Goal: Information Seeking & Learning: Compare options

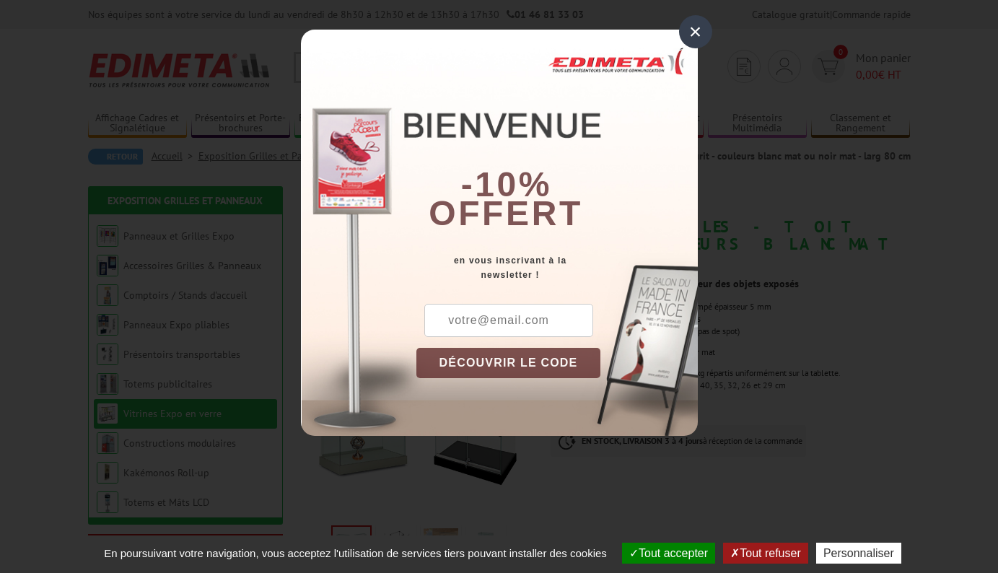
click at [691, 32] on div "×" at bounding box center [695, 31] width 33 height 33
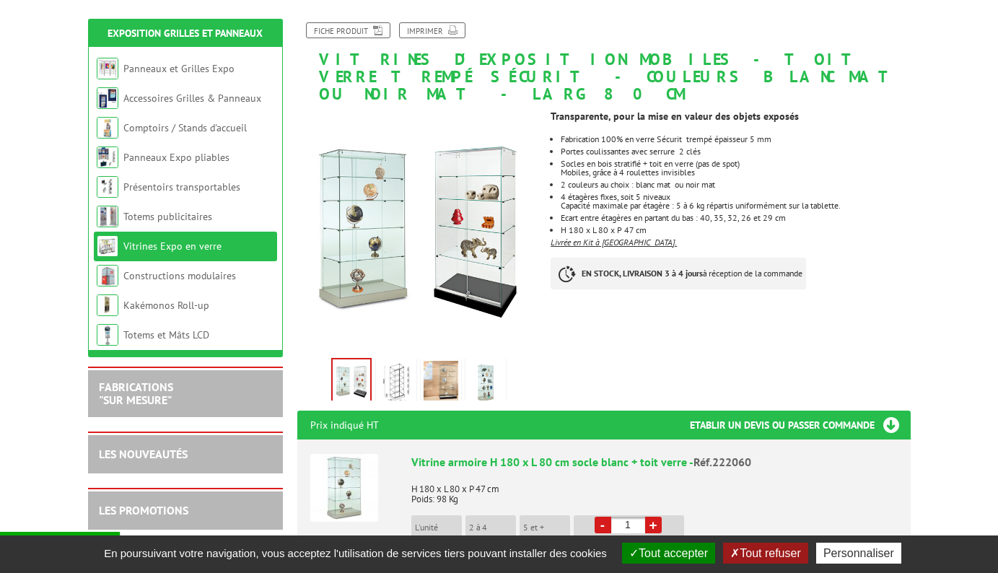
scroll to position [188, 0]
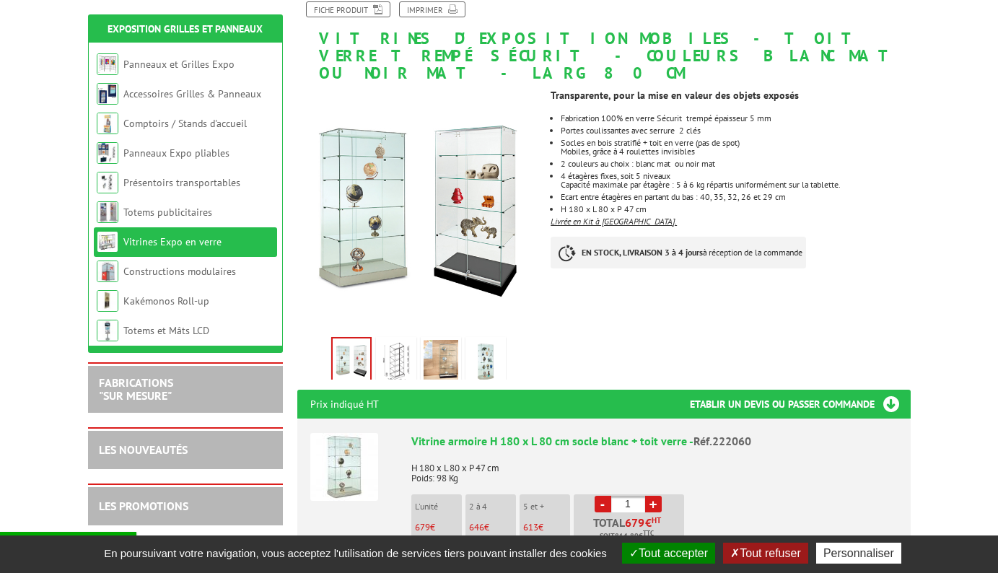
click at [395, 340] on img at bounding box center [396, 362] width 35 height 45
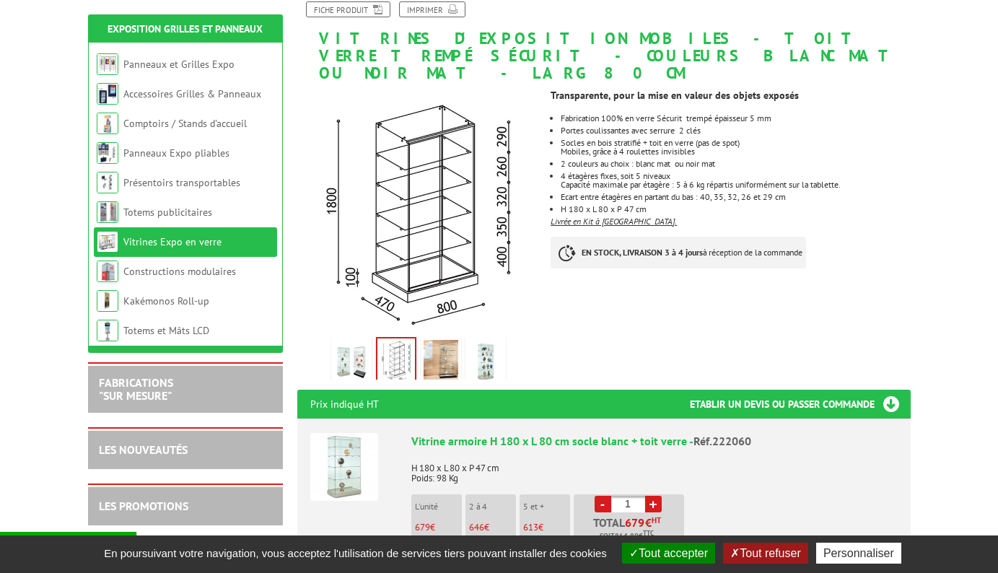
click at [439, 340] on img at bounding box center [441, 362] width 35 height 45
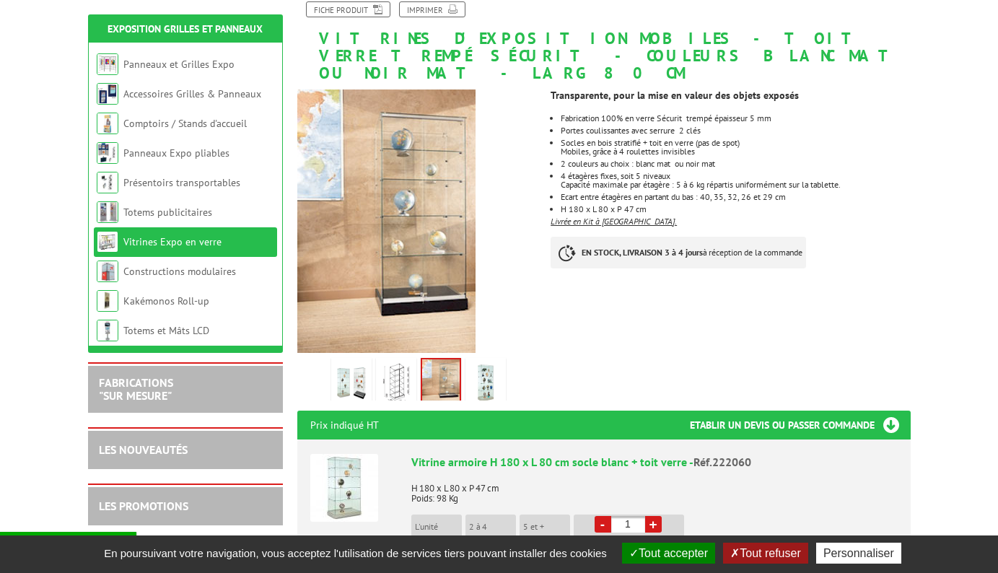
click at [483, 361] on img at bounding box center [485, 383] width 35 height 45
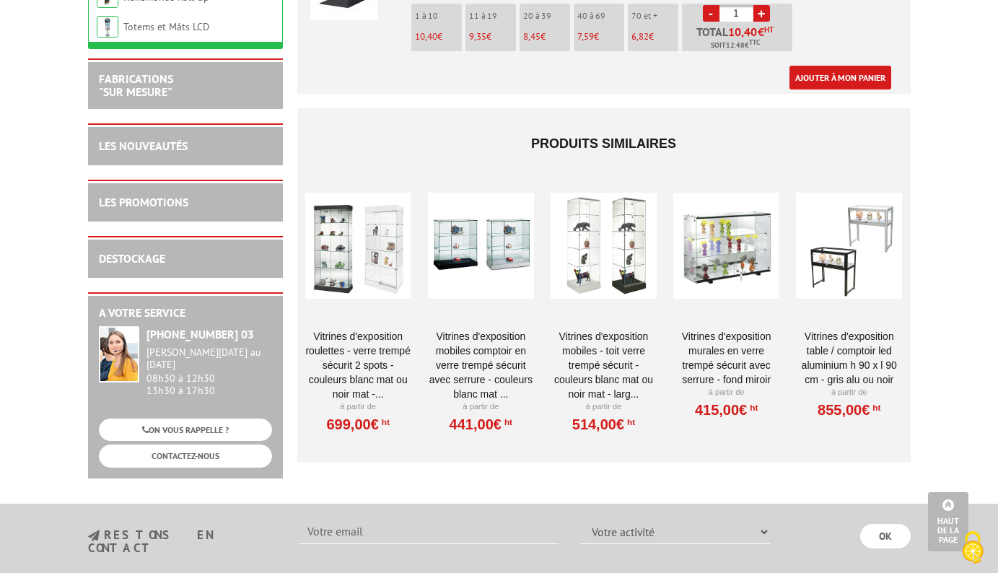
scroll to position [2099, 0]
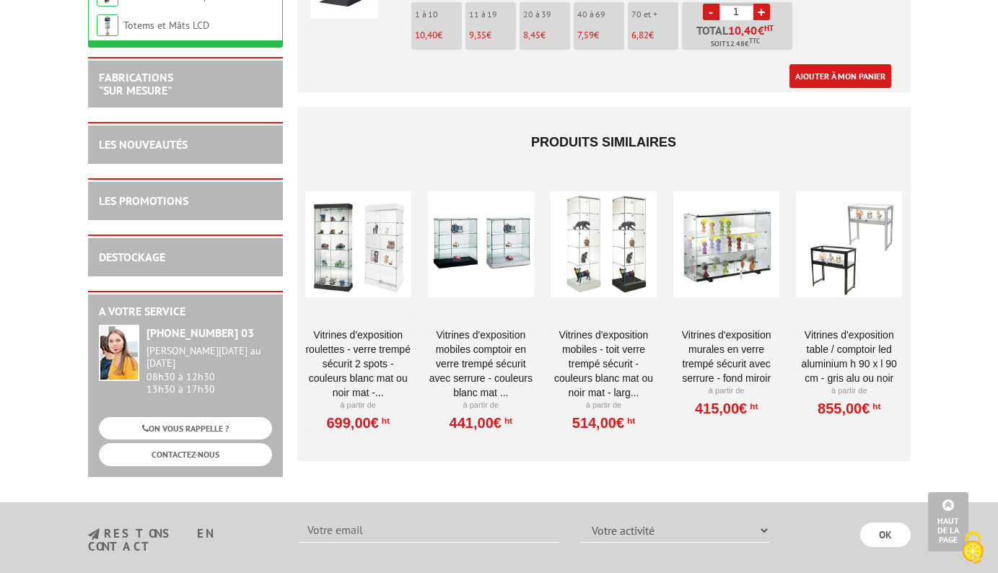
click at [705, 236] on div at bounding box center [726, 244] width 106 height 144
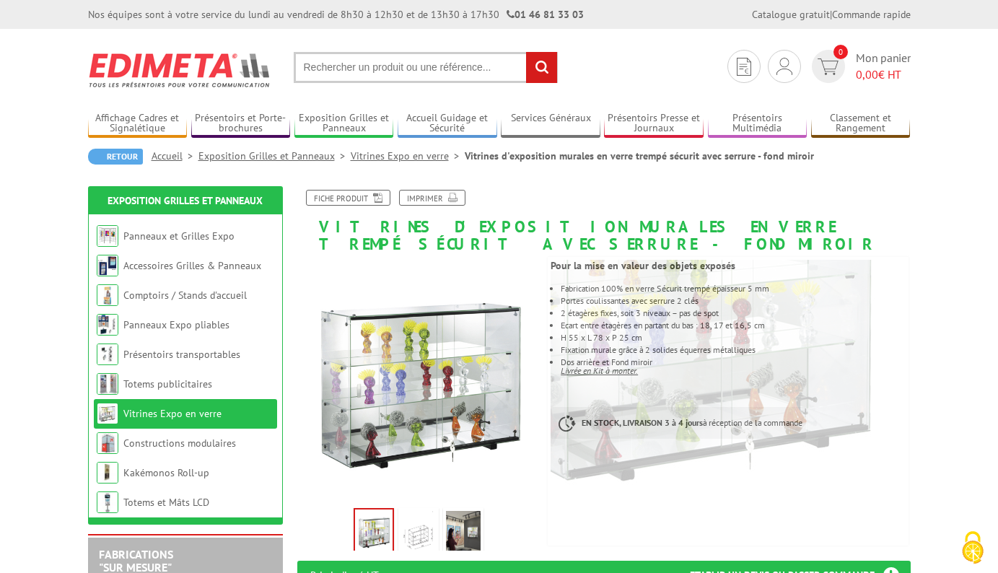
click at [470, 537] on img at bounding box center [463, 533] width 35 height 45
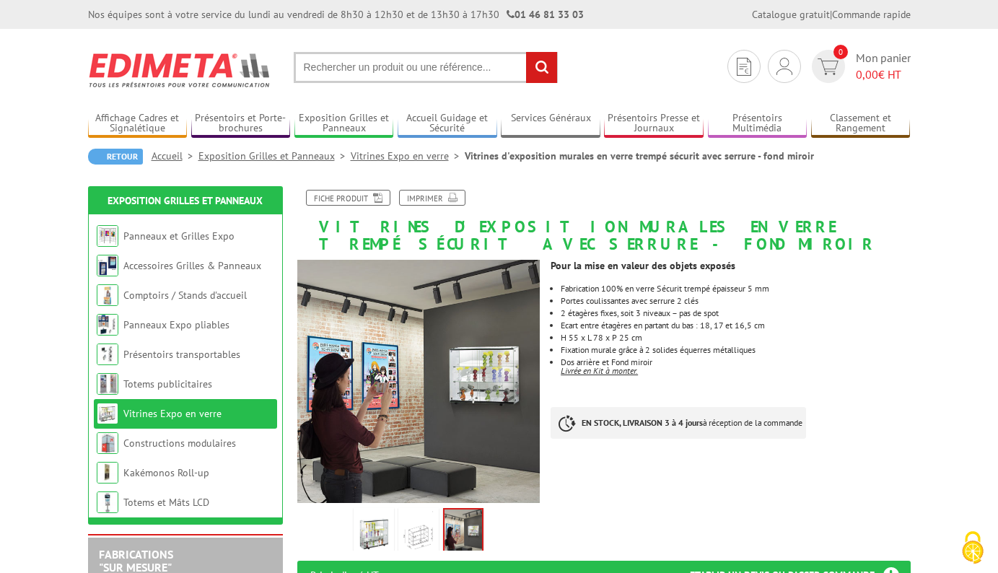
click at [366, 533] on img at bounding box center [373, 533] width 35 height 45
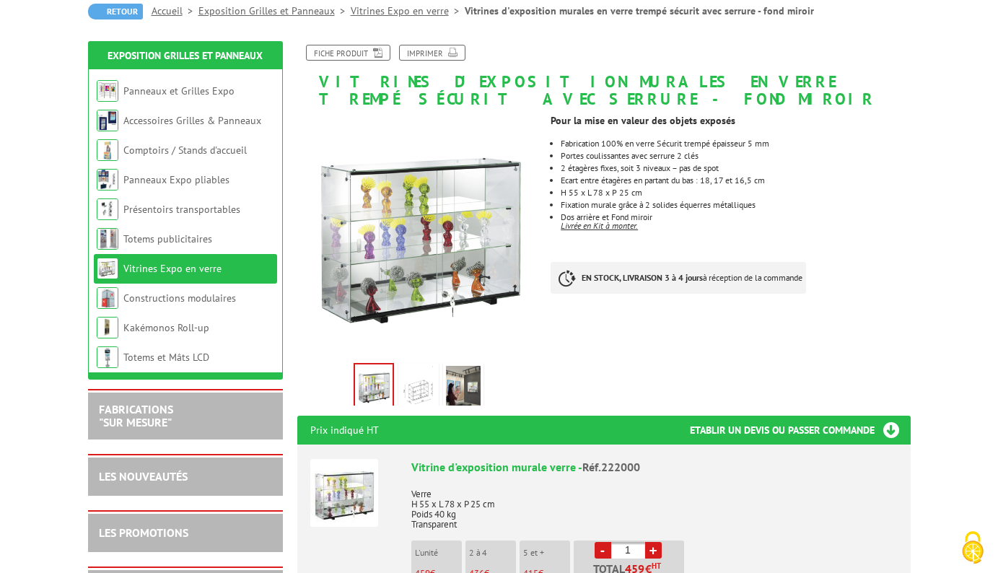
scroll to position [140, 0]
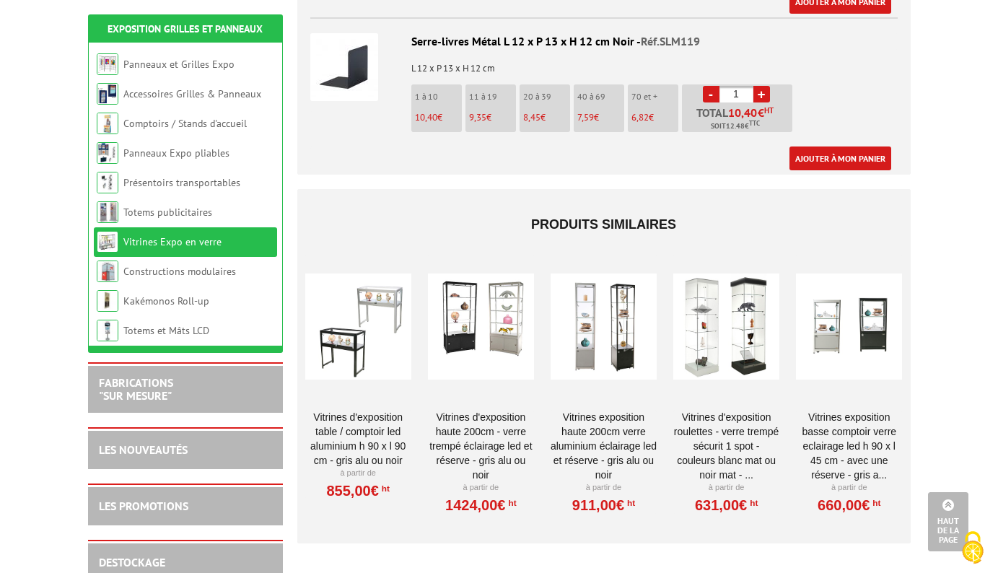
scroll to position [2019, 0]
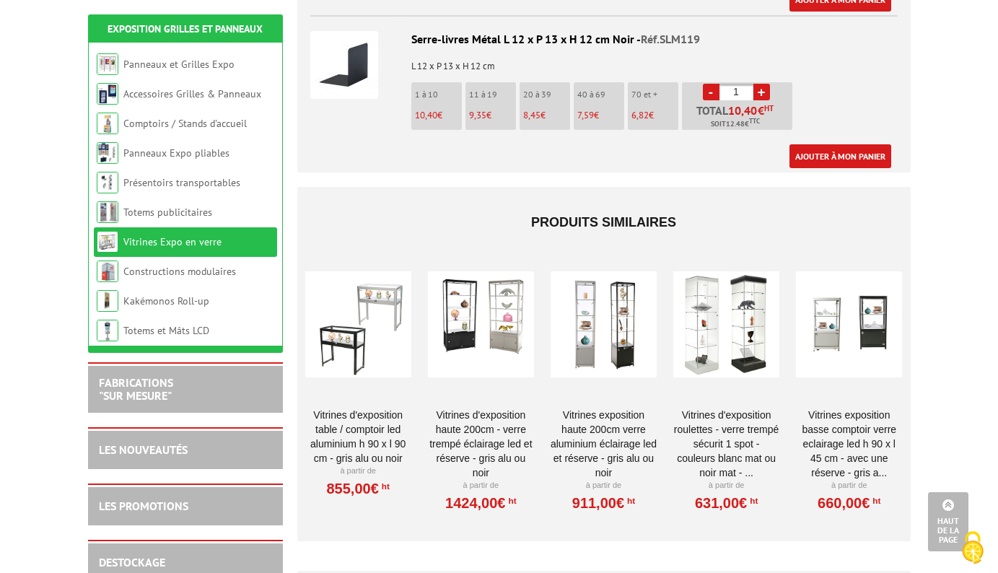
click at [364, 315] on div at bounding box center [358, 325] width 106 height 144
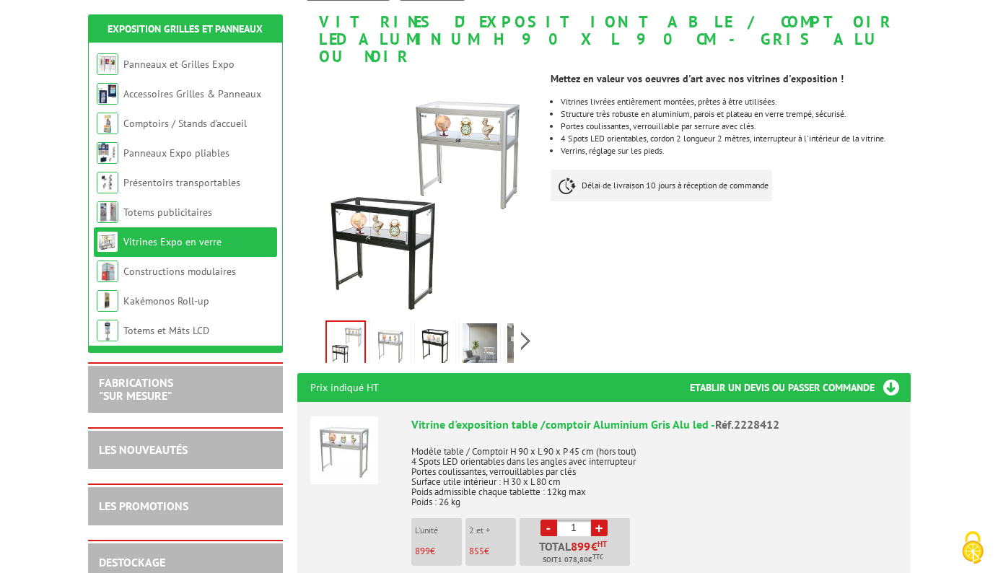
scroll to position [228, 0]
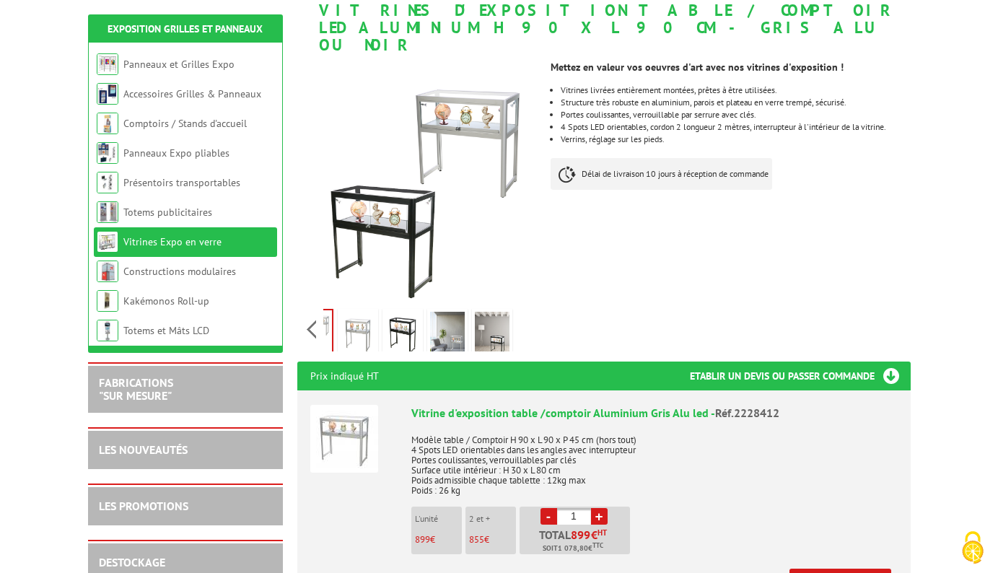
click at [528, 315] on div "Previous Next" at bounding box center [418, 329] width 243 height 51
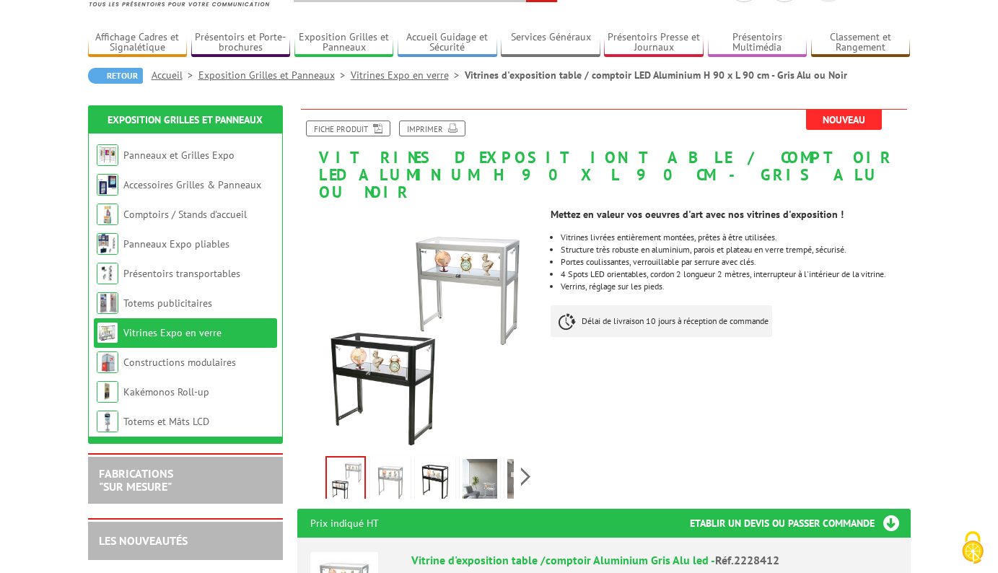
scroll to position [92, 0]
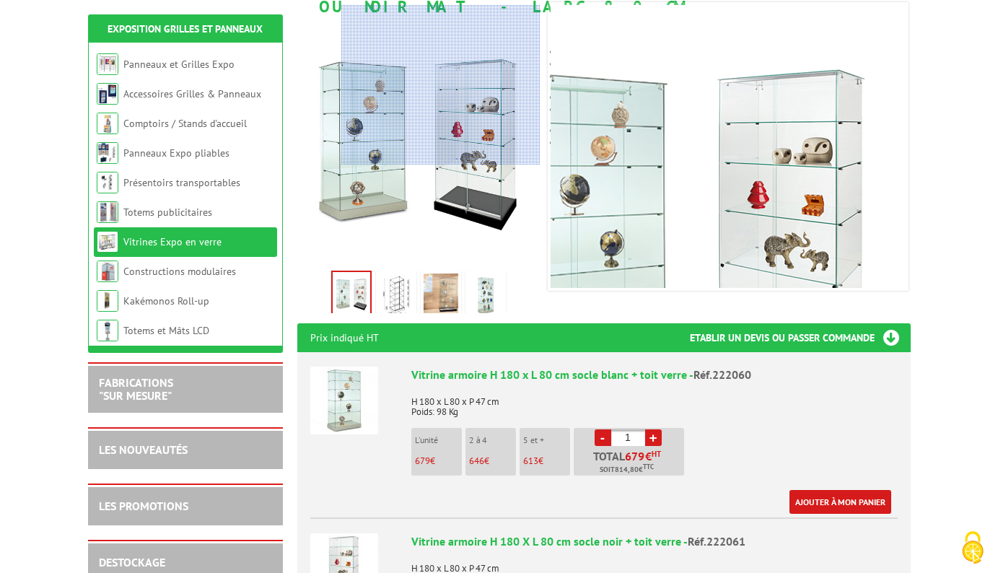
scroll to position [255, 0]
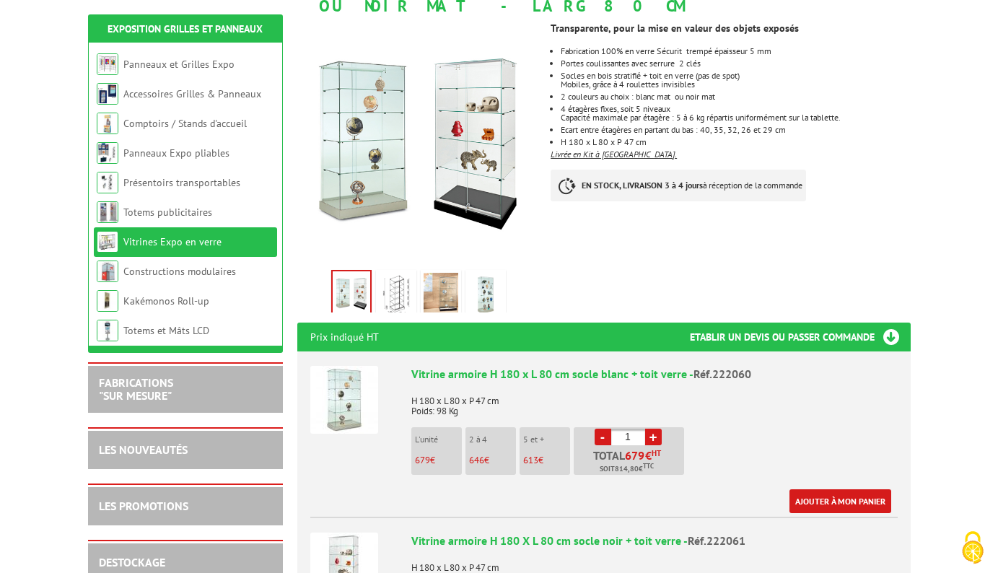
click at [452, 277] on img at bounding box center [441, 295] width 35 height 45
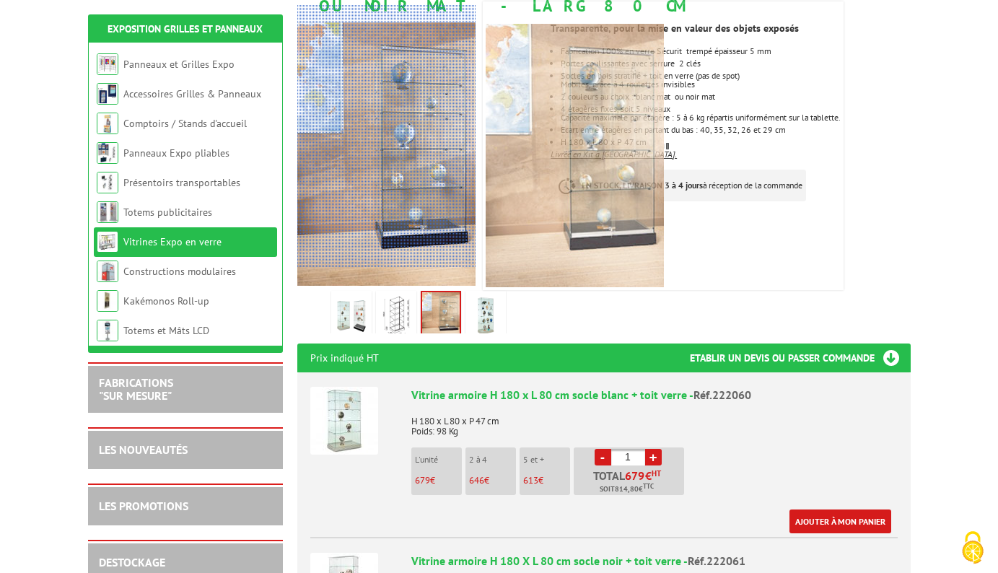
click at [398, 180] on div at bounding box center [474, 126] width 355 height 283
